Goal: Task Accomplishment & Management: Use online tool/utility

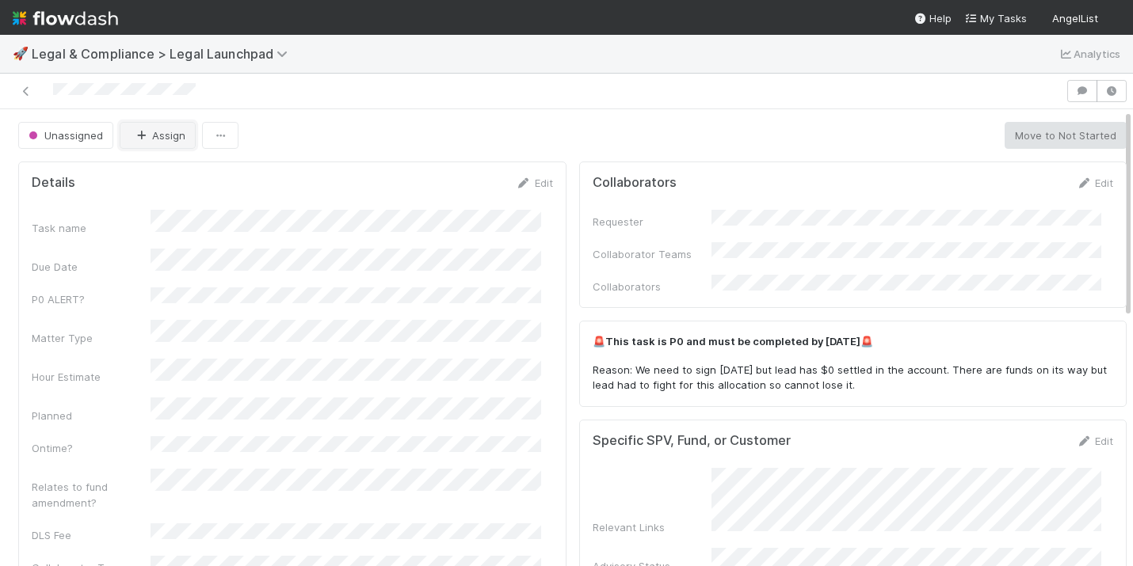
click at [147, 133] on icon "button" at bounding box center [141, 136] width 16 height 10
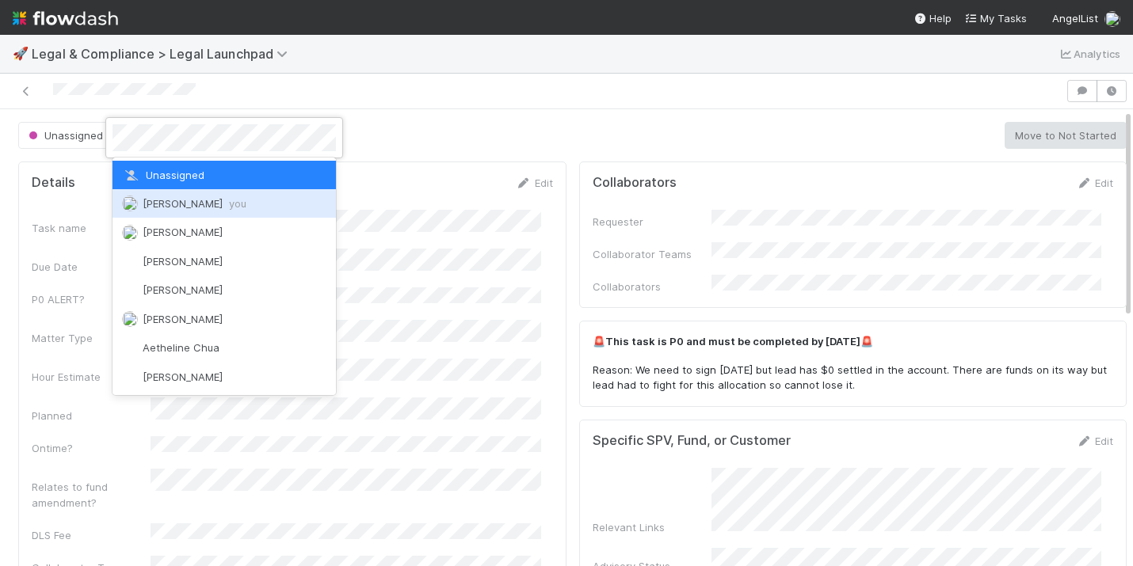
click at [162, 200] on span "[PERSON_NAME] you" at bounding box center [195, 203] width 104 height 13
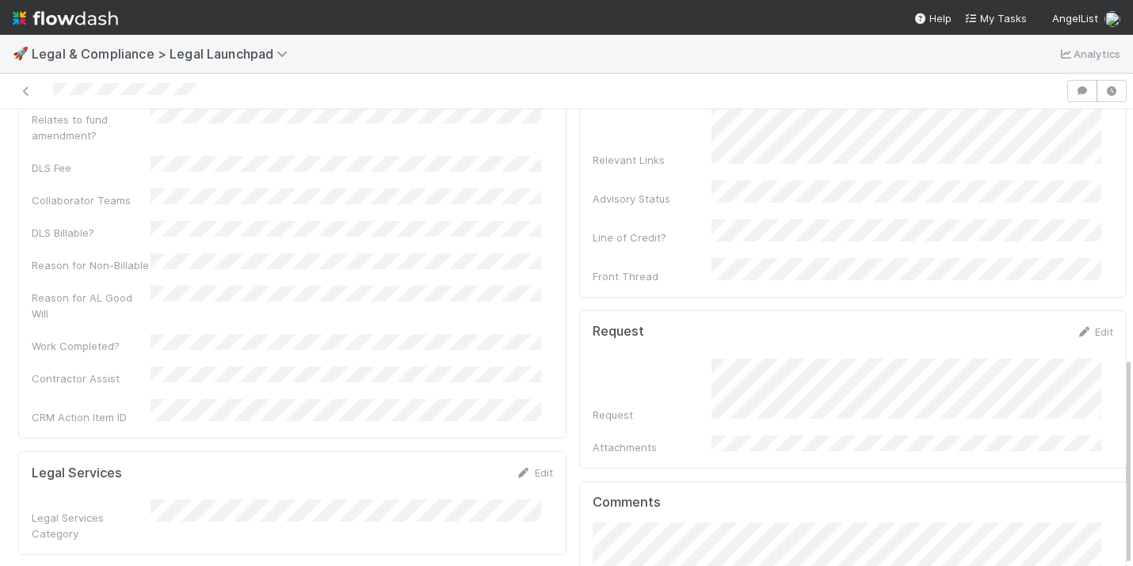
scroll to position [542, 0]
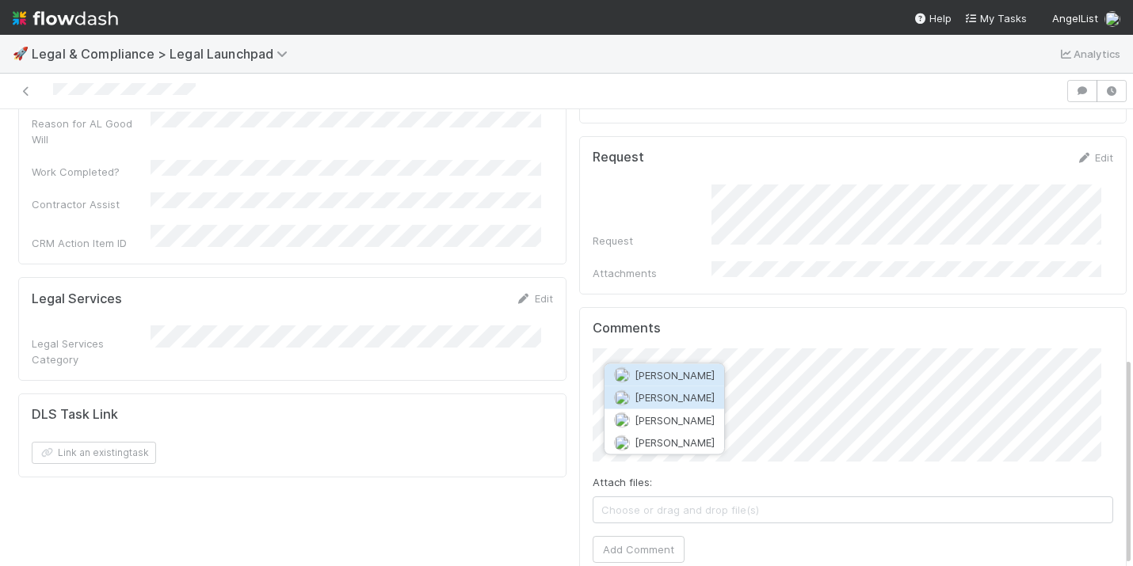
click at [646, 406] on button "[PERSON_NAME]" at bounding box center [664, 398] width 120 height 22
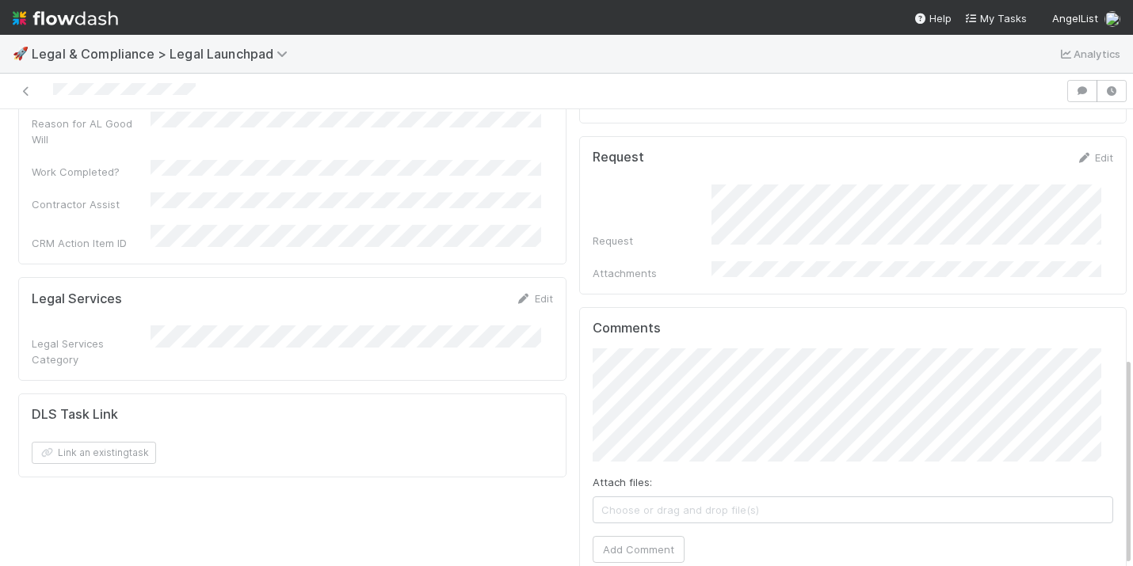
scroll to position [12, 0]
click at [615, 536] on button "Add Comment" at bounding box center [639, 549] width 92 height 27
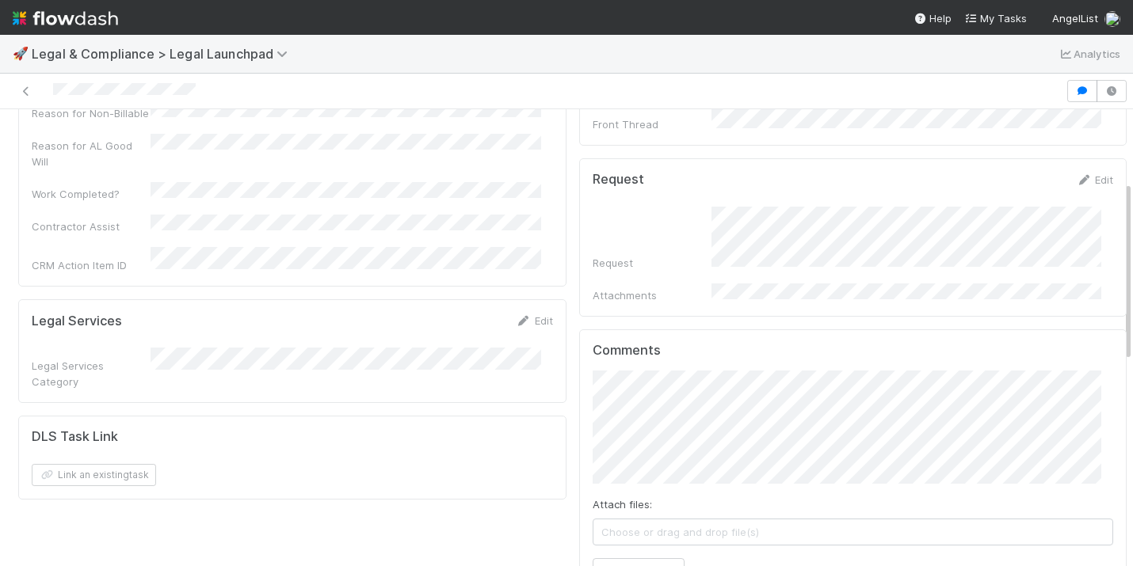
scroll to position [700, 0]
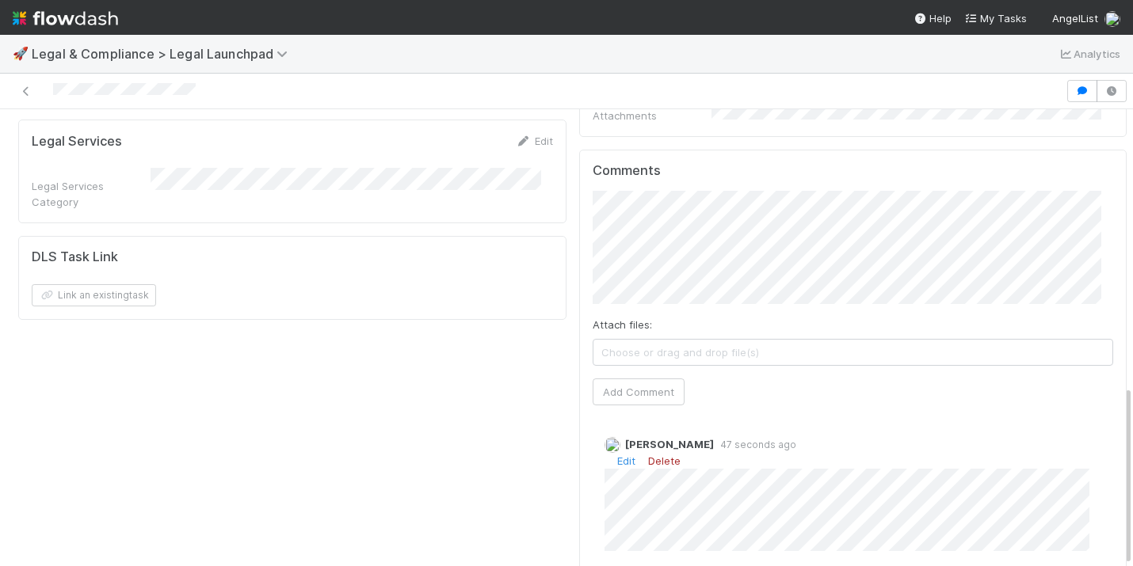
click at [653, 455] on link "Delete" at bounding box center [664, 461] width 32 height 13
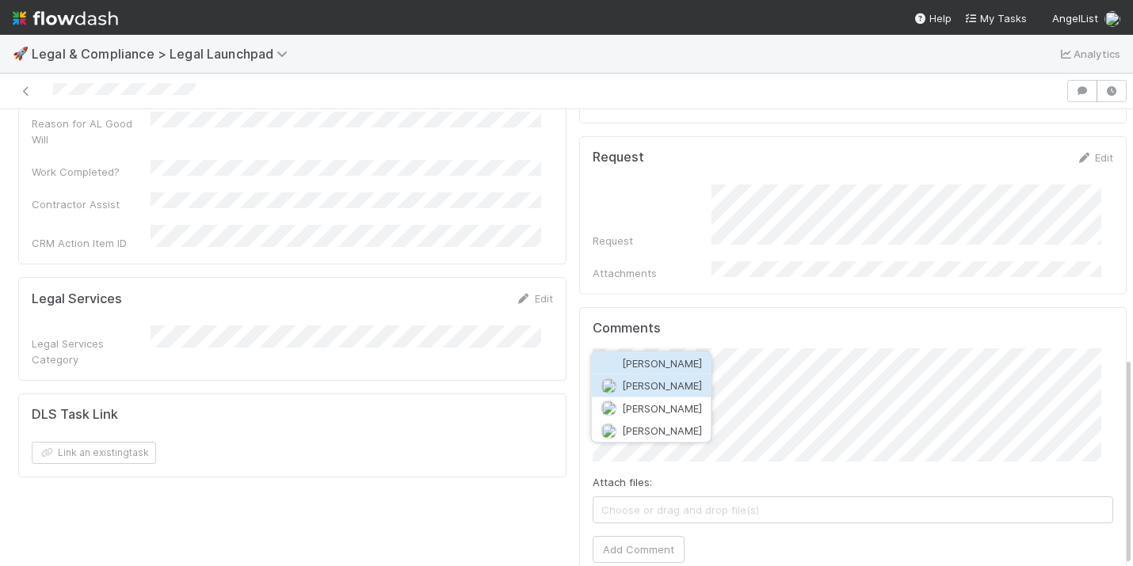
click at [655, 384] on span "[PERSON_NAME]" at bounding box center [662, 385] width 80 height 13
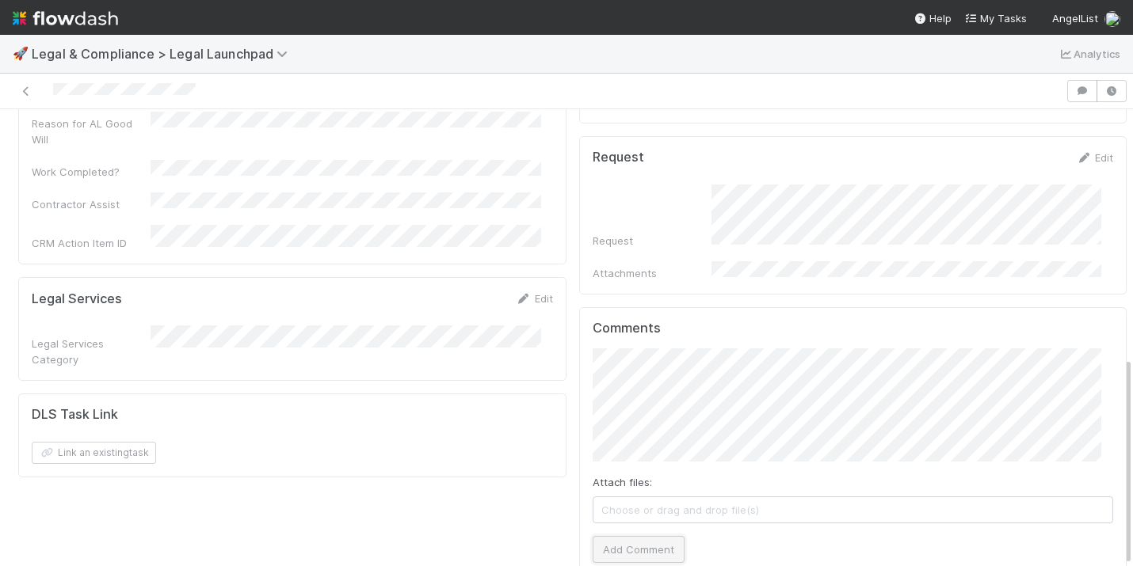
click at [645, 536] on button "Add Comment" at bounding box center [639, 549] width 92 height 27
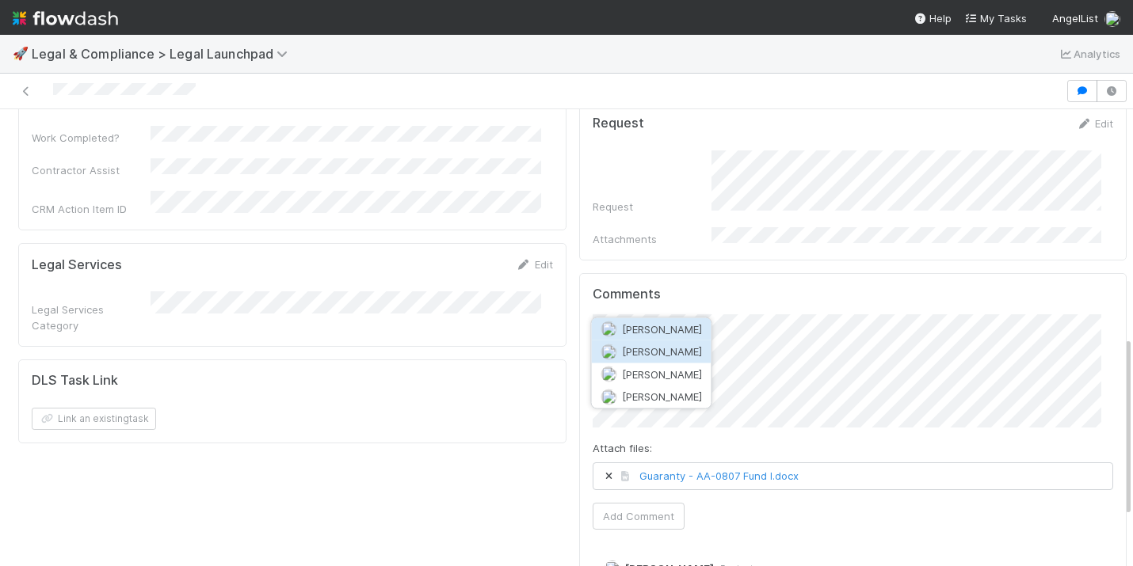
click at [672, 354] on span "[PERSON_NAME]" at bounding box center [662, 351] width 80 height 13
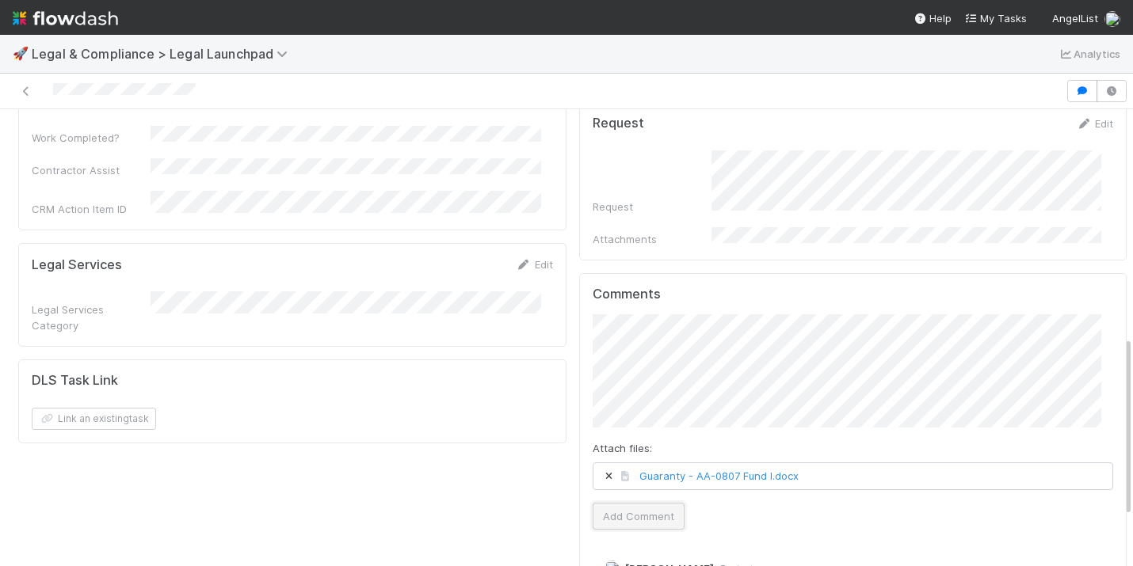
click at [631, 503] on button "Add Comment" at bounding box center [639, 516] width 92 height 27
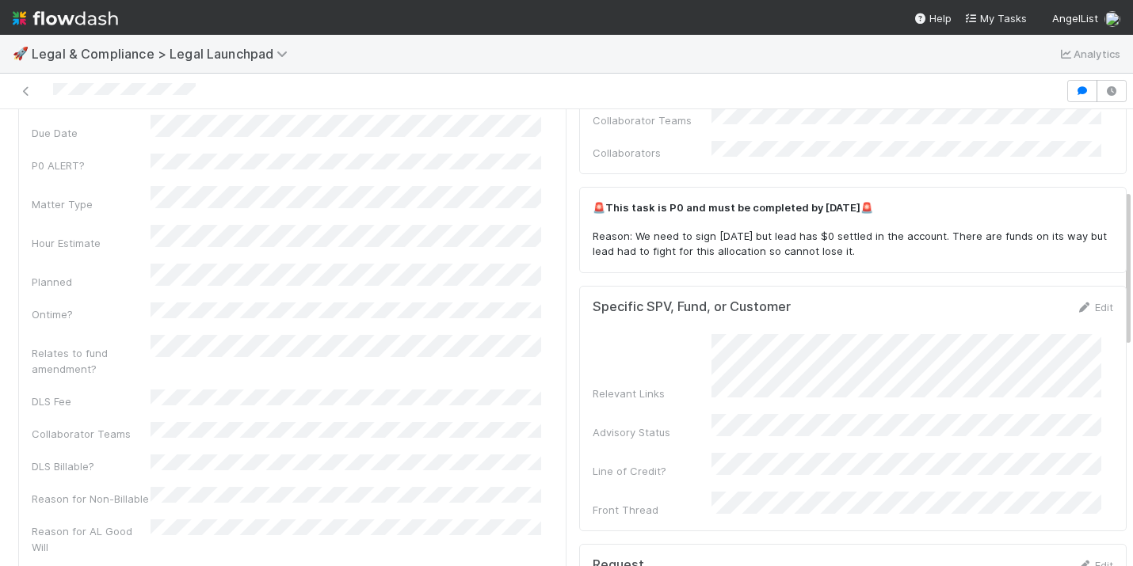
scroll to position [0, 0]
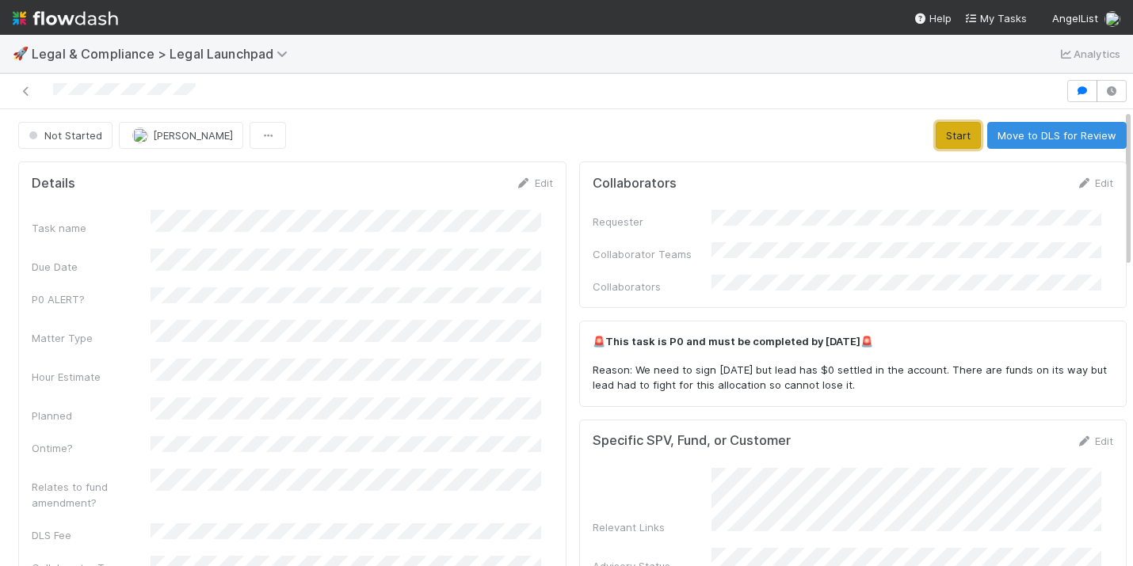
click at [936, 122] on button "Start" at bounding box center [958, 135] width 45 height 27
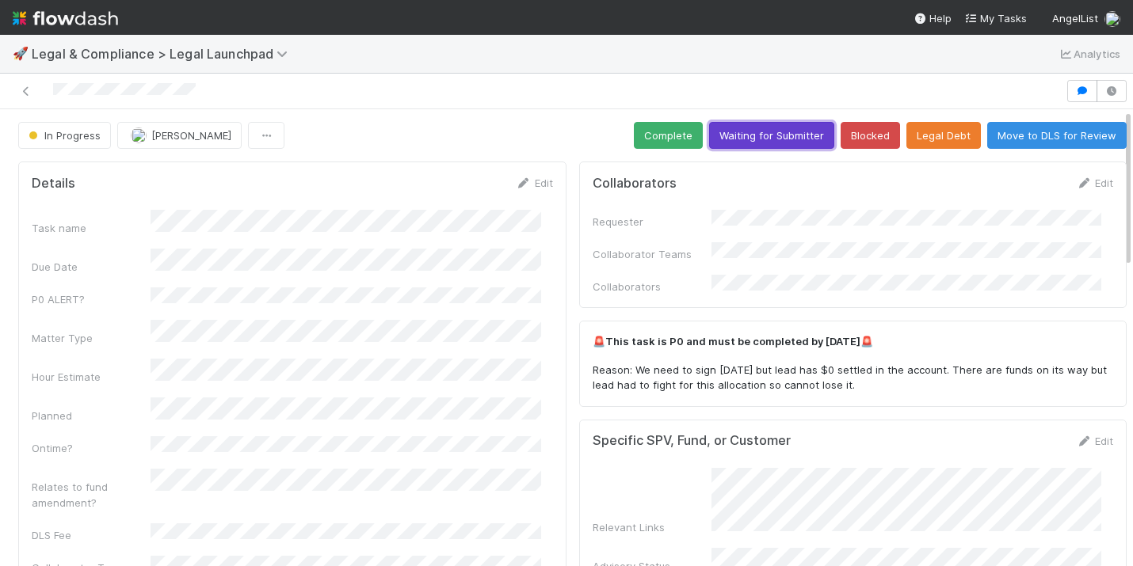
click at [727, 132] on button "Waiting for Submitter" at bounding box center [771, 135] width 125 height 27
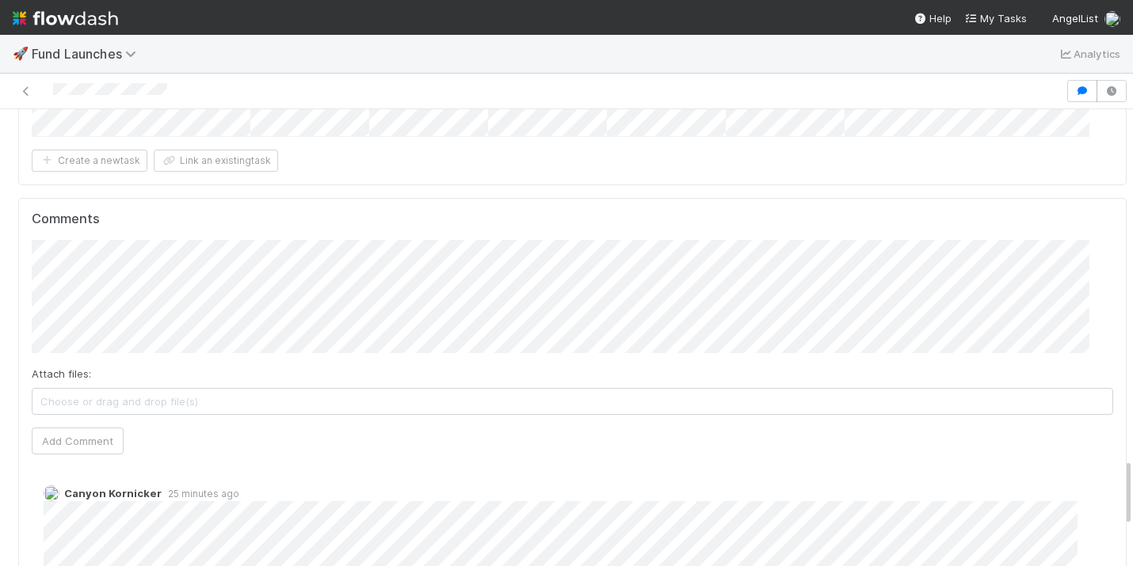
scroll to position [2322, 0]
